Goal: Participate in discussion: Engage in conversation with other users on a specific topic

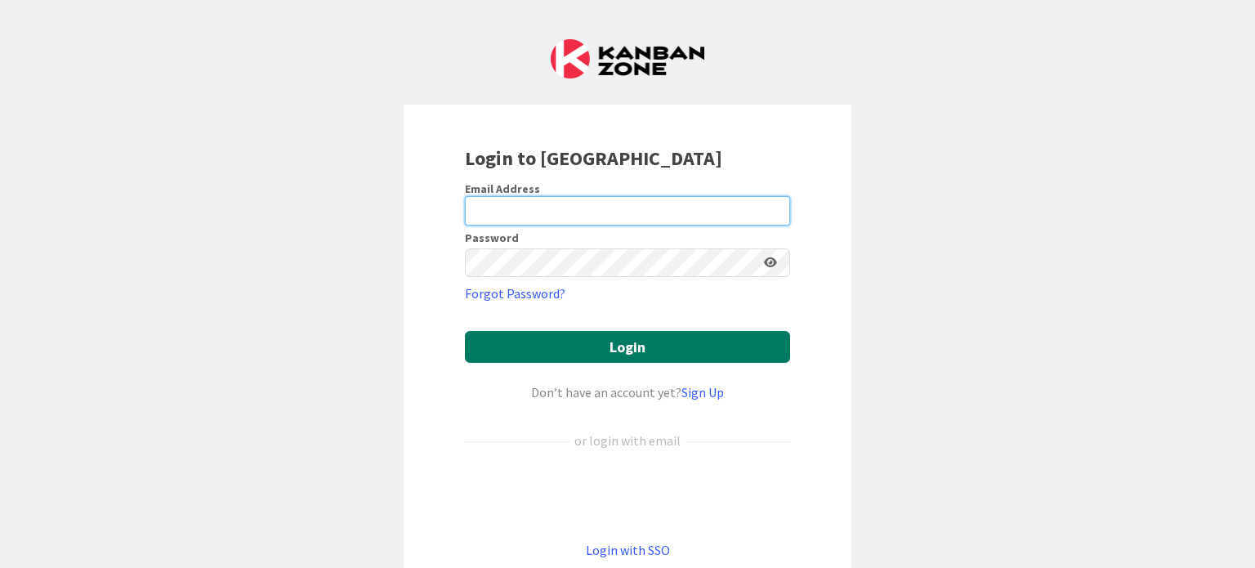
type input "[PERSON_NAME][EMAIL_ADDRESS][DOMAIN_NAME]"
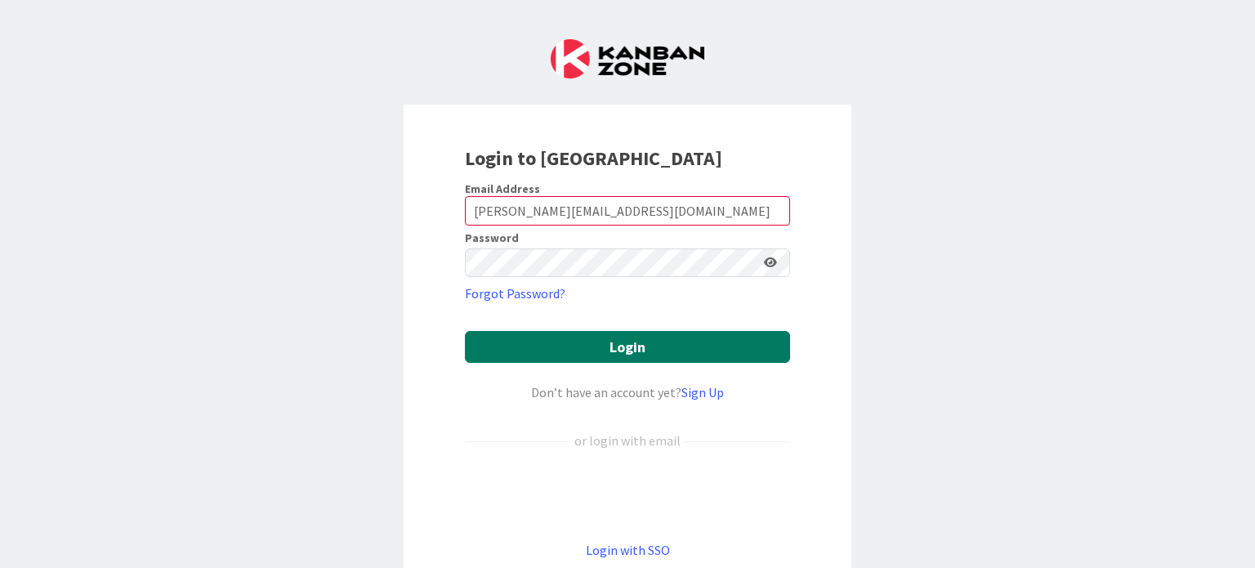
click at [647, 351] on button "Login" at bounding box center [627, 347] width 325 height 32
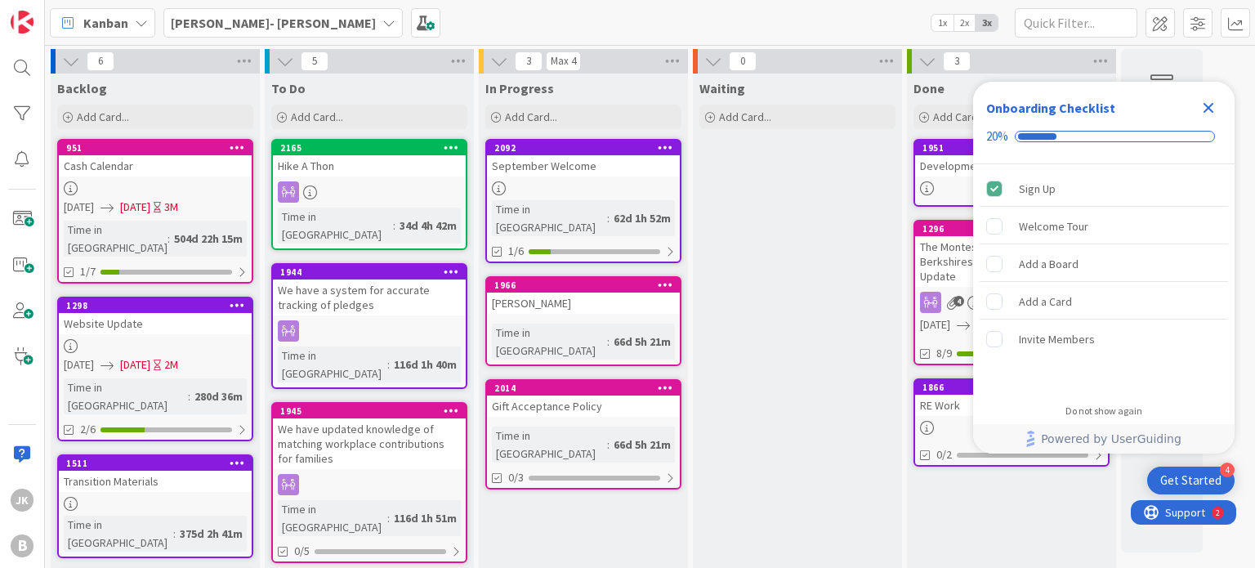
click at [275, 16] on b "[PERSON_NAME]- [PERSON_NAME]" at bounding box center [273, 23] width 205 height 16
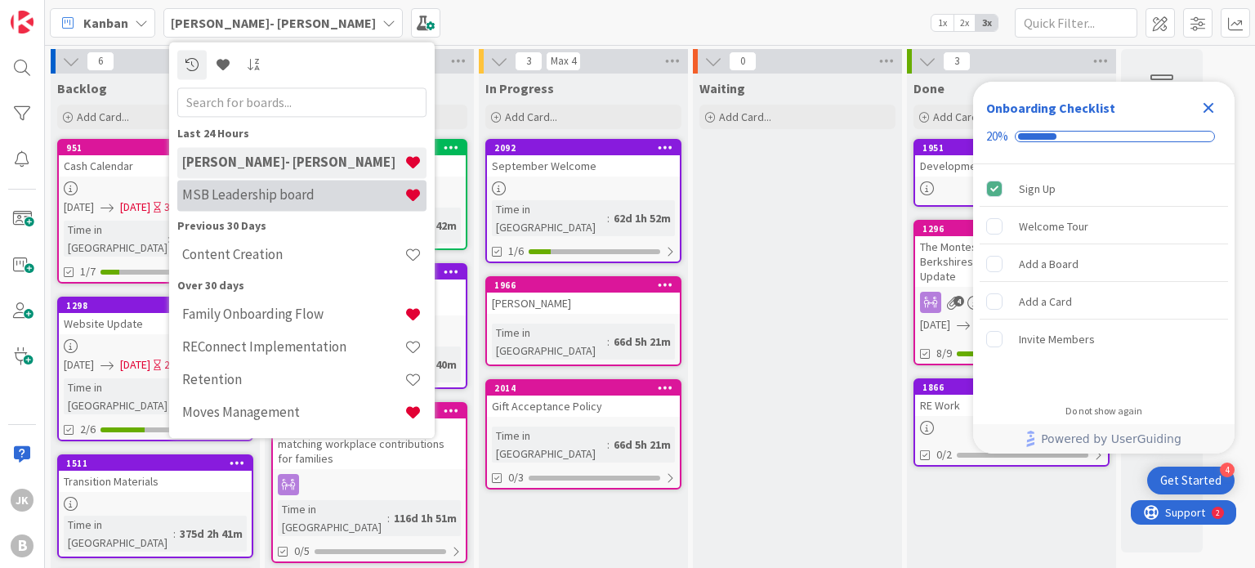
click at [319, 195] on h4 "MSB Leadership board" at bounding box center [293, 195] width 222 height 16
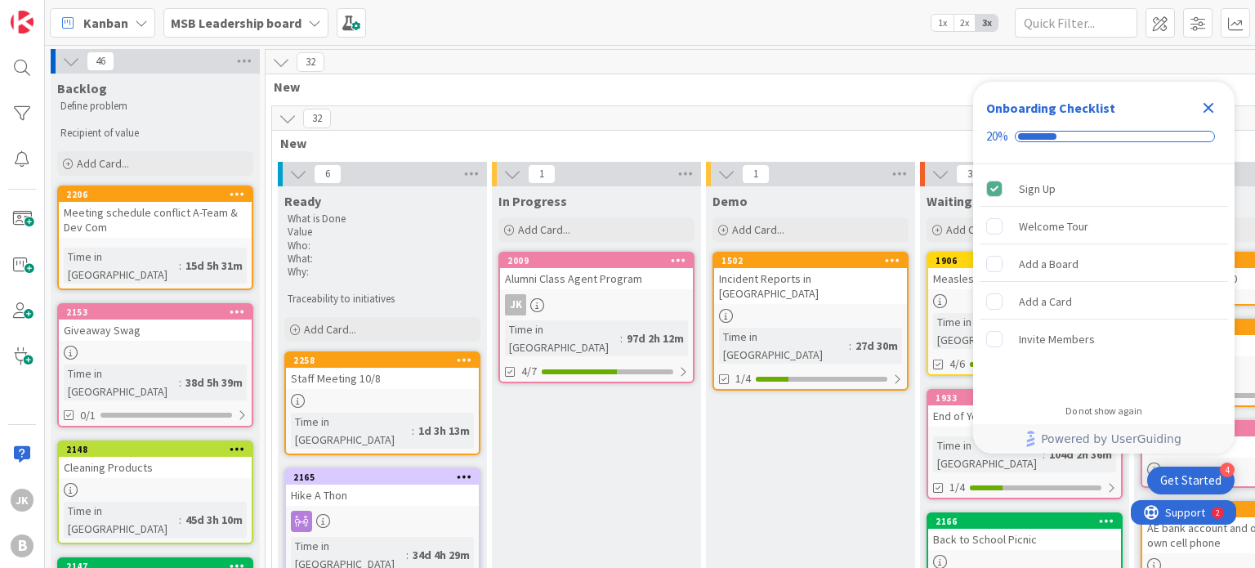
click at [398, 375] on div "Staff Meeting 10/8" at bounding box center [382, 378] width 193 height 21
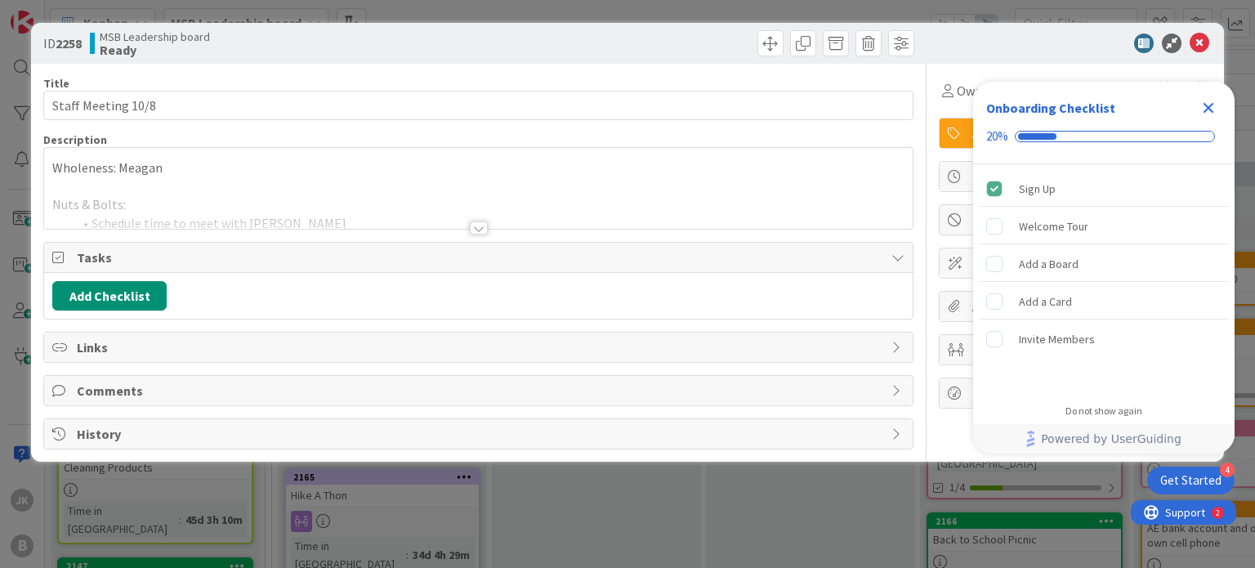
click at [1207, 109] on icon "Close Checklist" at bounding box center [1209, 108] width 11 height 11
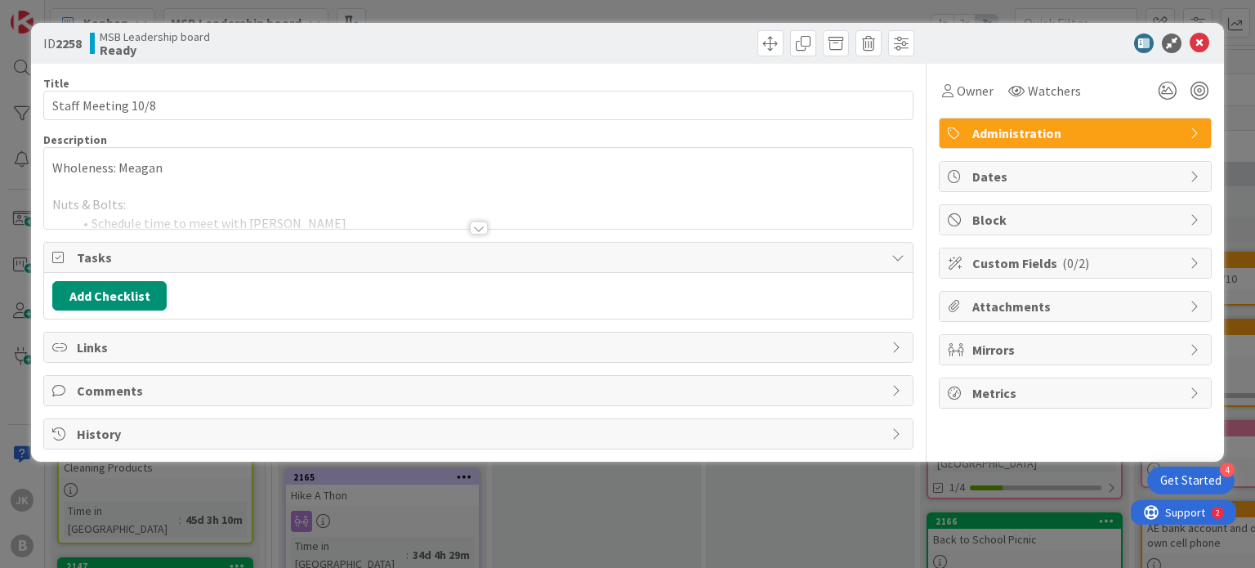
click at [581, 199] on div at bounding box center [478, 208] width 868 height 42
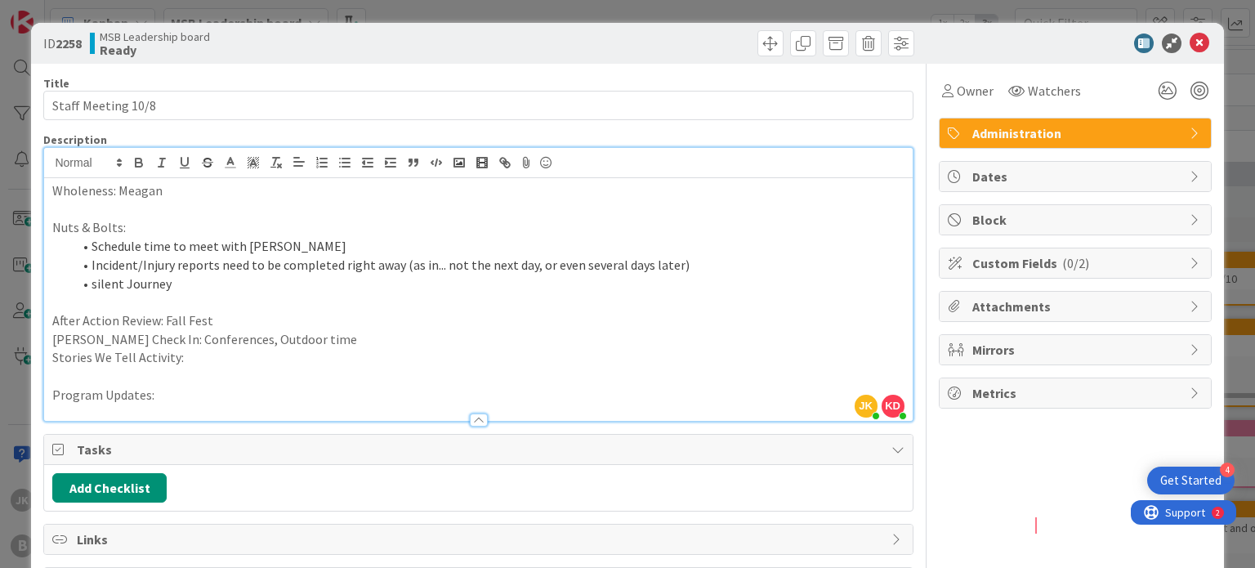
click at [52, 320] on p "After Action Review: Fall Fest" at bounding box center [478, 320] width 852 height 19
click at [247, 279] on li "silent Journey" at bounding box center [488, 284] width 832 height 19
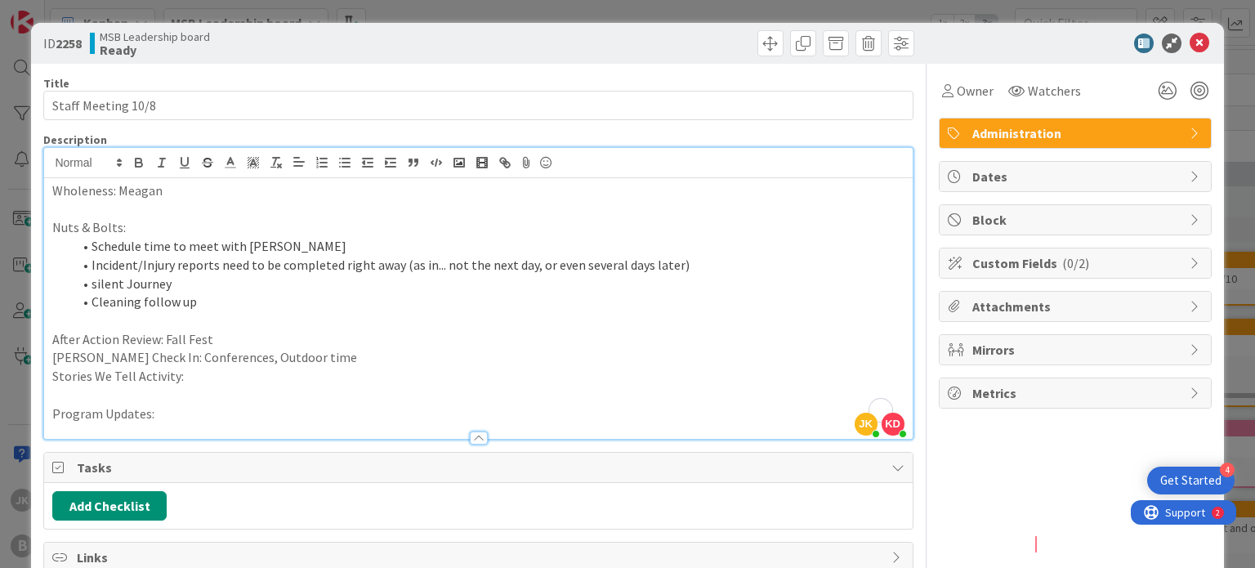
click at [183, 280] on li "silent Journey" at bounding box center [488, 284] width 832 height 19
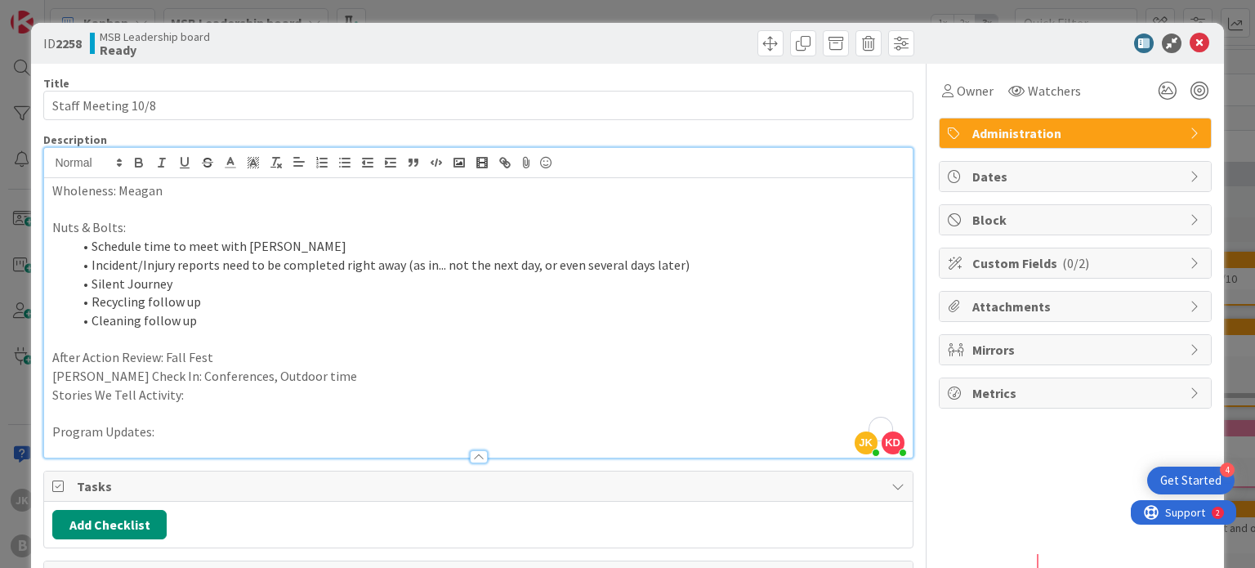
click at [213, 324] on li "Cleaning follow up" at bounding box center [488, 320] width 832 height 19
click at [226, 294] on li "Recycling follow up" at bounding box center [488, 302] width 832 height 19
click at [207, 280] on li "Silent Journey" at bounding box center [488, 284] width 832 height 19
click at [725, 275] on li "Silent Journey" at bounding box center [488, 284] width 832 height 19
click at [726, 268] on li "Incident/Injury reports need to be completed right away (as in... not the next …" at bounding box center [488, 265] width 832 height 19
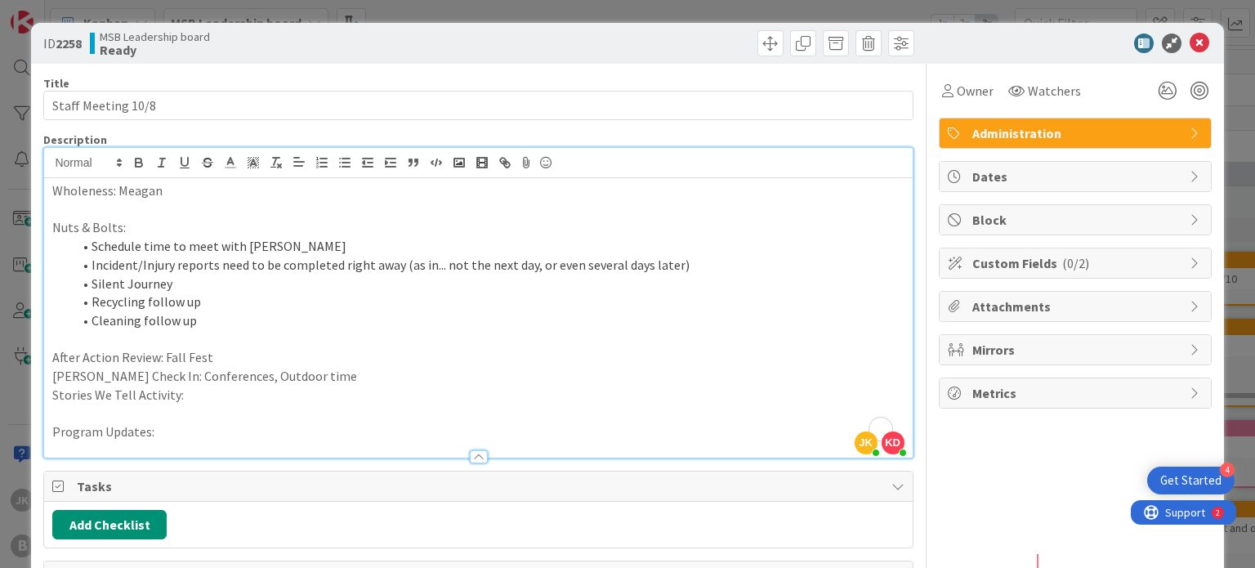
click at [276, 271] on li "Incident/Injury reports need to be completed right away (as in... not the next …" at bounding box center [488, 265] width 832 height 19
click at [222, 284] on li "Silent Journey" at bounding box center [488, 284] width 832 height 19
click at [276, 290] on li "Silent Journey" at bounding box center [488, 284] width 832 height 19
click at [216, 303] on li "Recycling follow up" at bounding box center [488, 302] width 832 height 19
click at [206, 323] on li "Cleaning follow up" at bounding box center [488, 320] width 832 height 19
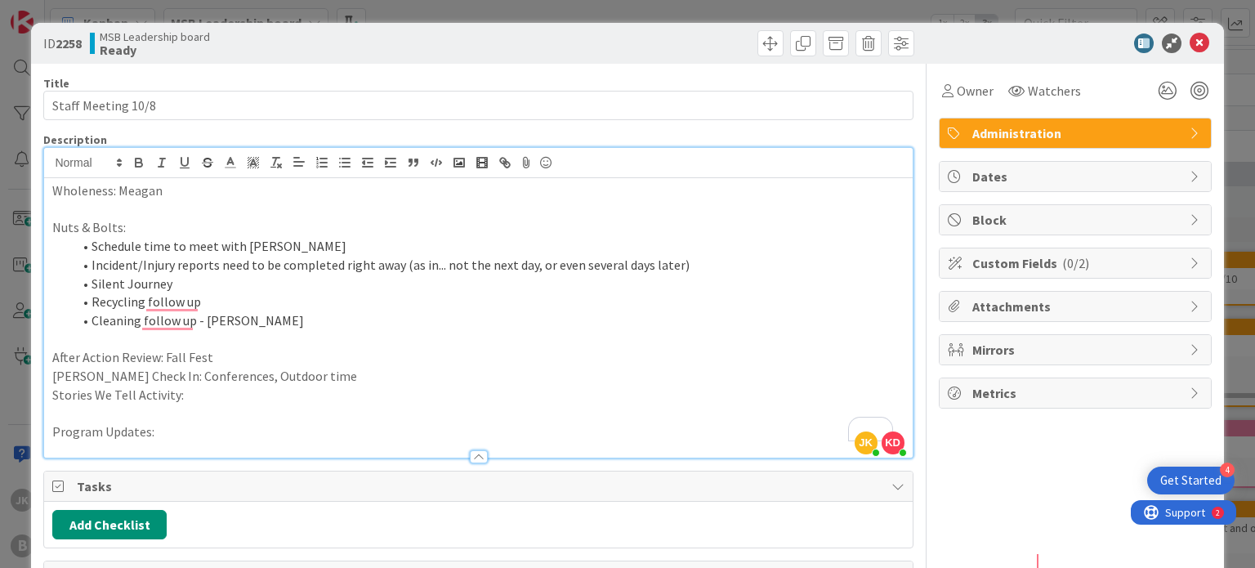
click at [1003, 62] on div "ID 2258 MSB Leadership board Ready" at bounding box center [627, 43] width 1193 height 41
click at [1027, 29] on div "ID 2258 MSB Leadership board Ready" at bounding box center [627, 43] width 1193 height 41
click at [1014, 37] on div at bounding box center [1067, 44] width 289 height 20
click at [198, 275] on li "Silent Journey" at bounding box center [488, 284] width 832 height 19
click at [1051, 27] on div "ID 2258 MSB Leadership board Ready" at bounding box center [627, 43] width 1193 height 41
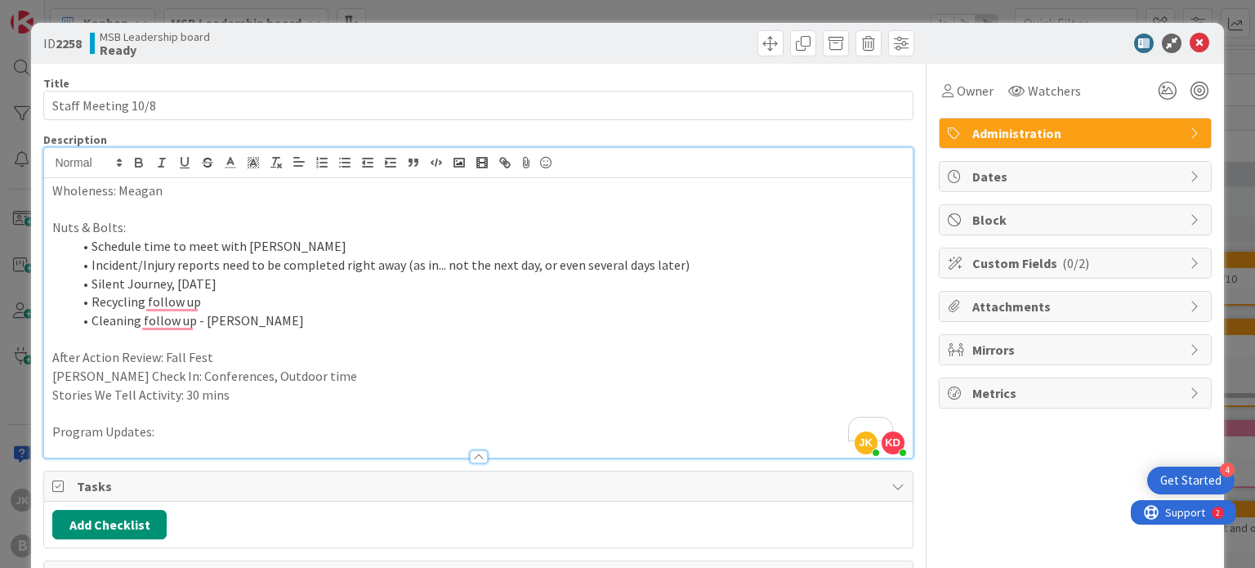
click at [1007, 36] on div at bounding box center [1067, 44] width 289 height 20
click at [1008, 38] on div at bounding box center [1067, 44] width 289 height 20
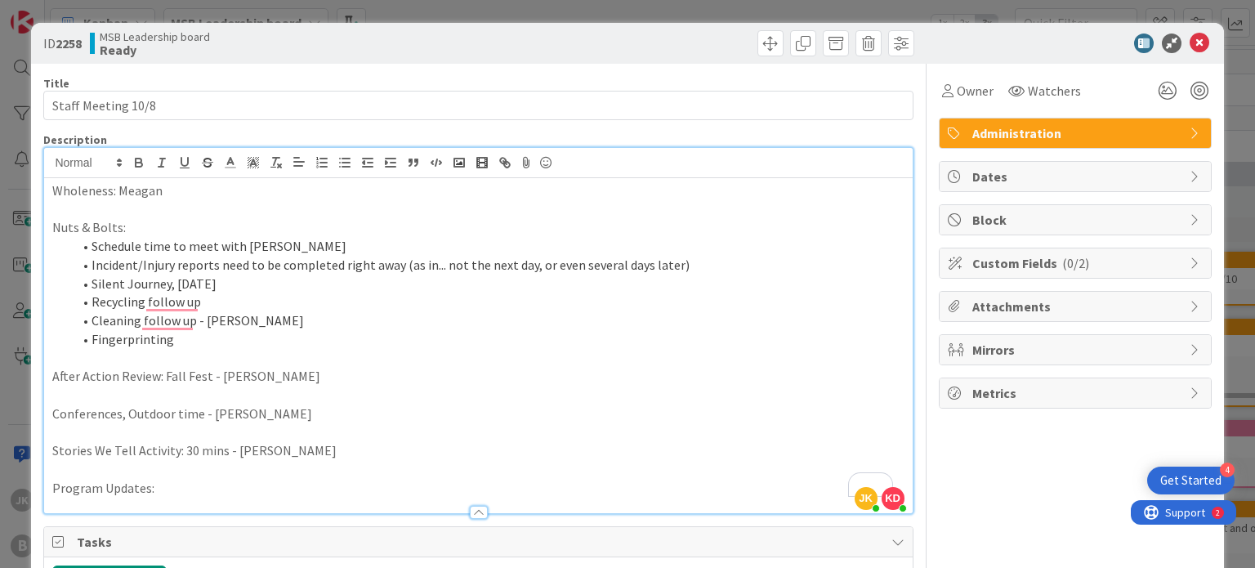
click at [193, 344] on li "Fingerprinting" at bounding box center [488, 339] width 832 height 19
